Goal: Check status: Check status

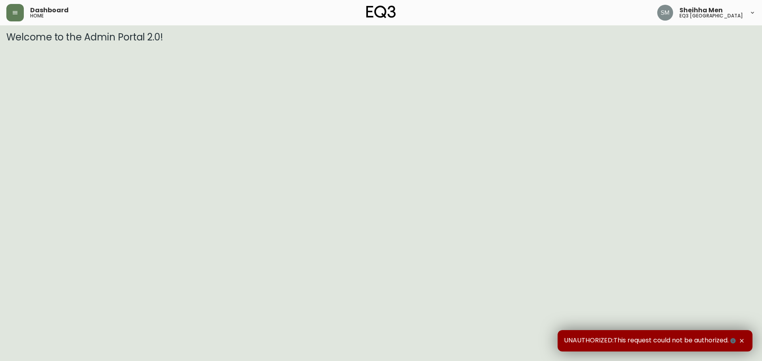
click at [25, 10] on div "Dashboard home" at bounding box center [131, 12] width 250 height 17
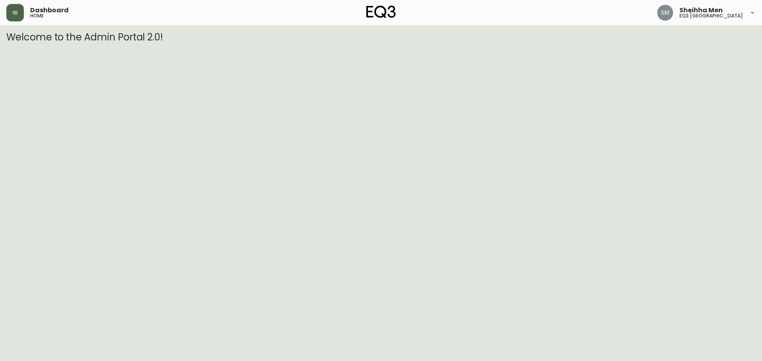
click at [19, 11] on button "button" at bounding box center [14, 12] width 17 height 17
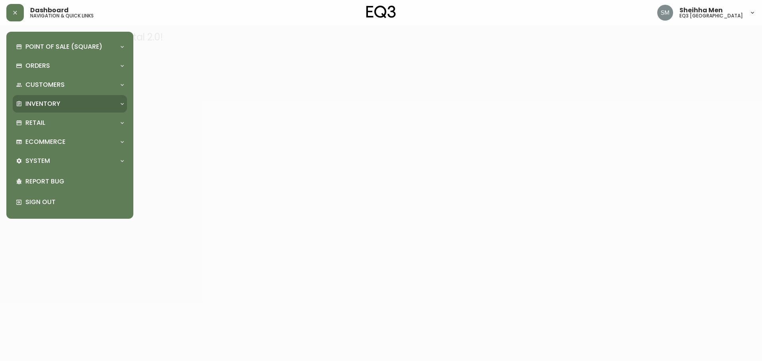
click at [63, 108] on div "Inventory" at bounding box center [66, 104] width 100 height 9
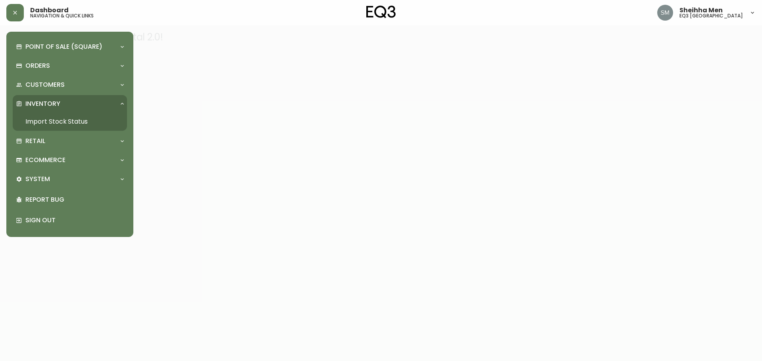
click at [75, 125] on link "Import Stock Status" at bounding box center [70, 122] width 114 height 18
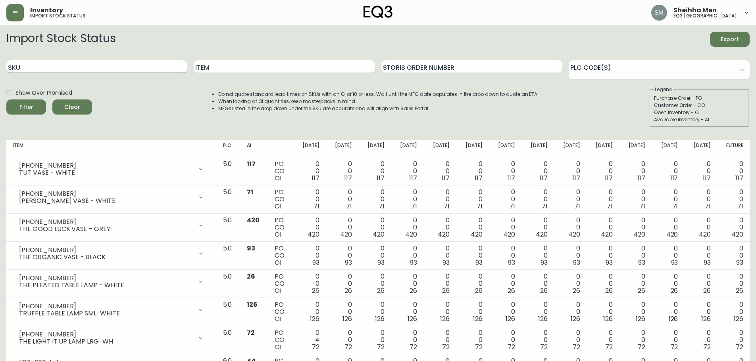
click at [142, 63] on input "SKU" at bounding box center [96, 66] width 181 height 13
paste input "[PHONE_NUMBER]"
type input "[PHONE_NUMBER]"
click at [29, 102] on button "Filter" at bounding box center [26, 107] width 40 height 15
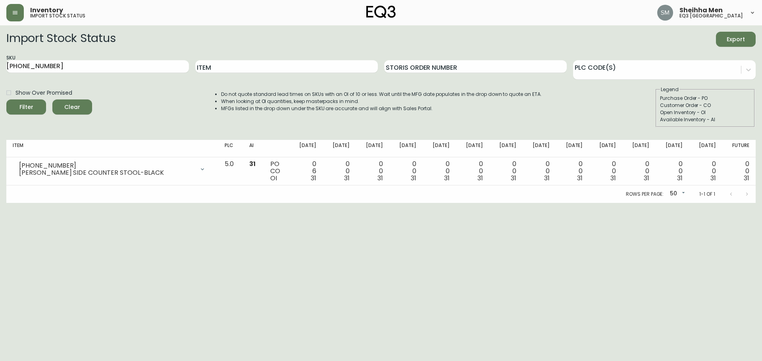
click at [108, 203] on html "Inventory import stock status Sheihha Men eq3 [GEOGRAPHIC_DATA] Import Stock St…" at bounding box center [381, 101] width 762 height 203
click at [109, 203] on html "Inventory import stock status Sheihha Men eq3 [GEOGRAPHIC_DATA] Import Stock St…" at bounding box center [381, 101] width 762 height 203
click at [278, 203] on html "Inventory import stock status Sheihha Men eq3 [GEOGRAPHIC_DATA] Import Stock St…" at bounding box center [381, 101] width 762 height 203
click at [59, 203] on html "Inventory import stock status Sheihha Men eq3 [GEOGRAPHIC_DATA] Import Stock St…" at bounding box center [381, 101] width 762 height 203
